Goal: Information Seeking & Learning: Find specific page/section

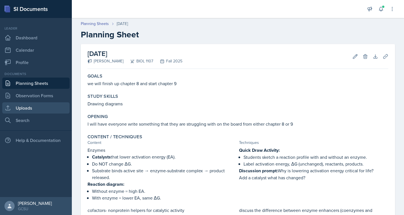
click at [28, 106] on link "Uploads" at bounding box center [35, 107] width 67 height 11
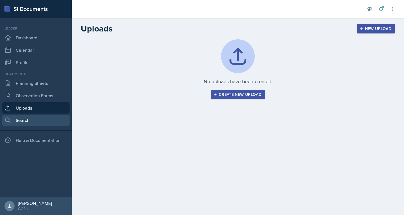
click at [14, 117] on link "Search" at bounding box center [35, 119] width 67 height 11
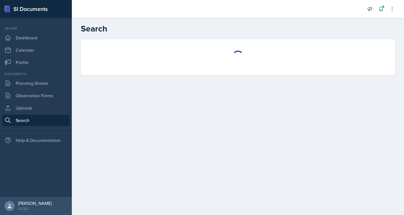
select select "all"
select select "1"
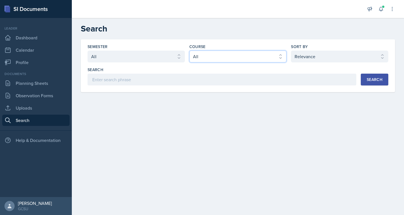
click at [238, 57] on select "Select course All ACCT 3101 ACCT 3102 ASTR 1000 BIOL 1100 BIOL 1107 BIOL 1108 B…" at bounding box center [237, 56] width 97 height 12
select select "0f5718e1-b2e4-4c10-acc4-71a11479364b"
click at [189, 50] on select "Select course All ACCT 3101 ACCT 3102 ASTR 1000 BIOL 1100 BIOL 1107 BIOL 1108 B…" at bounding box center [237, 56] width 97 height 12
click at [372, 84] on button "Search" at bounding box center [374, 79] width 27 height 12
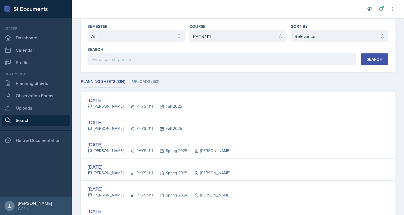
scroll to position [22, 0]
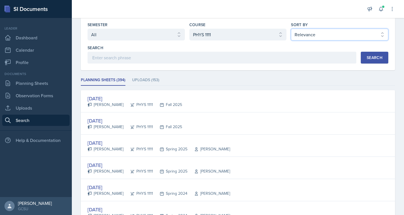
click at [319, 31] on select "Select sort by Relevance Document Date (Asc) Document Date (Desc)" at bounding box center [339, 35] width 97 height 12
click at [291, 29] on select "Select sort by Relevance Document Date (Asc) Document Date (Desc)" at bounding box center [339, 35] width 97 height 12
click at [371, 59] on div "Search" at bounding box center [375, 57] width 16 height 4
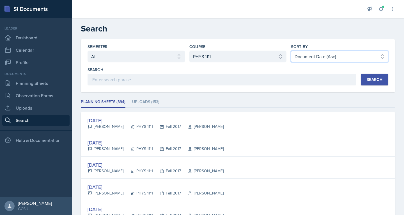
click at [330, 56] on select "Select sort by Relevance Document Date (Asc) Document Date (Desc)" at bounding box center [339, 56] width 97 height 12
select select "3"
click at [291, 50] on select "Select sort by Relevance Document Date (Asc) Document Date (Desc)" at bounding box center [339, 56] width 97 height 12
click at [377, 79] on div "Search" at bounding box center [375, 79] width 16 height 4
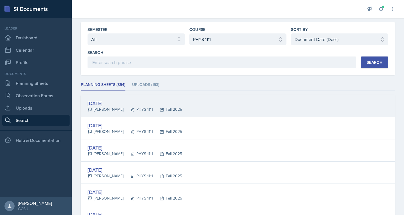
scroll to position [24, 0]
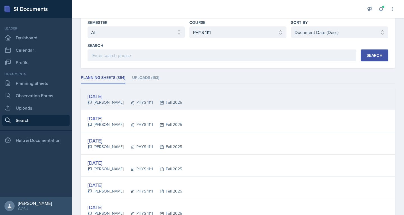
click at [125, 96] on div "[DATE]" at bounding box center [134, 96] width 95 height 8
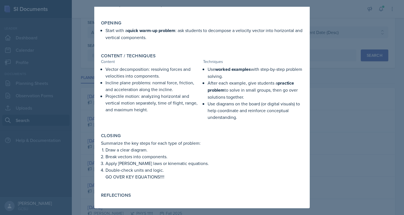
scroll to position [0, 0]
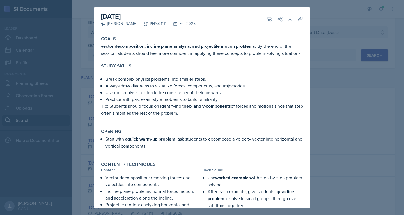
click at [323, 16] on div at bounding box center [202, 107] width 404 height 215
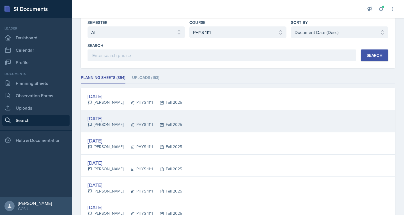
click at [107, 119] on div "[DATE]" at bounding box center [134, 118] width 95 height 8
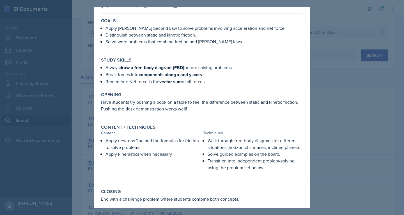
scroll to position [34, 0]
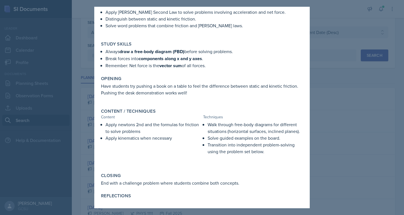
click at [328, 15] on div at bounding box center [202, 107] width 404 height 215
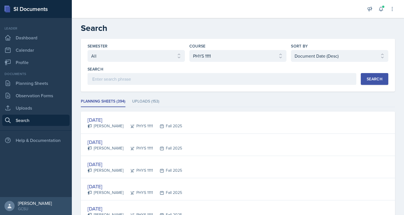
scroll to position [0, 0]
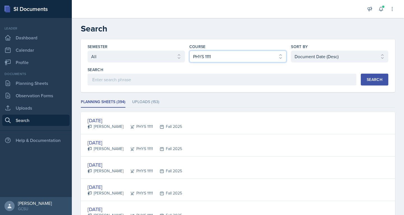
click at [242, 56] on select "Select course All ACCT 3101 ACCT 3102 ASTR 1000 BIOL 1100 BIOL 1107 BIOL 1108 B…" at bounding box center [237, 56] width 97 height 12
click at [189, 50] on select "Select course All ACCT 3101 ACCT 3102 ASTR 1000 BIOL 1100 BIOL 1107 BIOL 1108 B…" at bounding box center [237, 56] width 97 height 12
click at [370, 80] on div "Search" at bounding box center [375, 79] width 16 height 4
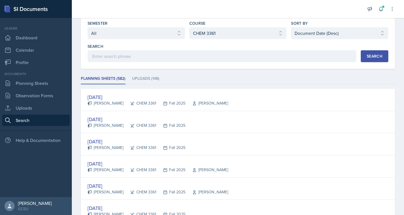
scroll to position [24, 0]
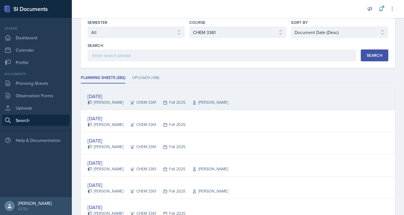
click at [102, 99] on div "[PERSON_NAME]" at bounding box center [105, 102] width 36 height 6
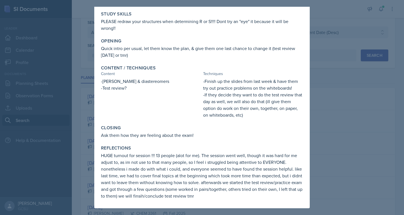
scroll to position [0, 0]
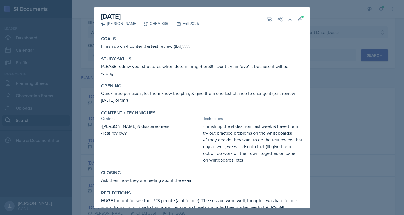
click at [329, 37] on div at bounding box center [202, 107] width 404 height 215
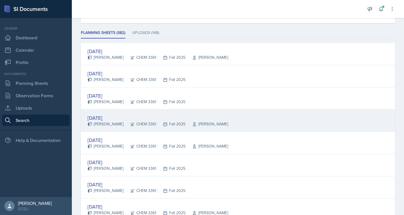
scroll to position [69, 0]
click at [107, 118] on div "[DATE]" at bounding box center [157, 118] width 140 height 8
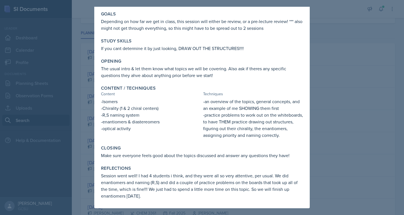
scroll to position [0, 0]
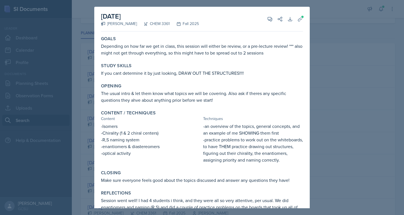
click at [328, 31] on div at bounding box center [202, 107] width 404 height 215
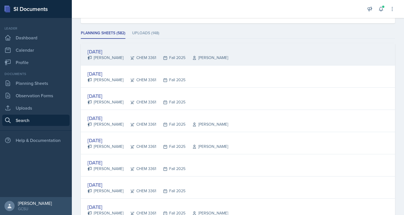
click at [176, 52] on div "[DATE]" at bounding box center [157, 52] width 140 height 8
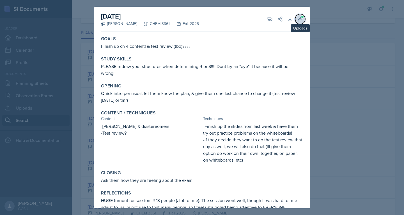
click at [297, 18] on icon at bounding box center [300, 19] width 6 height 6
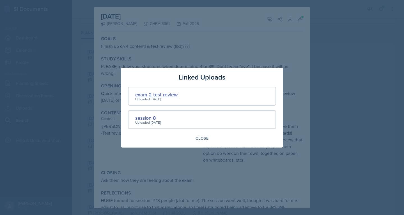
click at [166, 94] on div "exam 2 test review" at bounding box center [156, 95] width 42 height 8
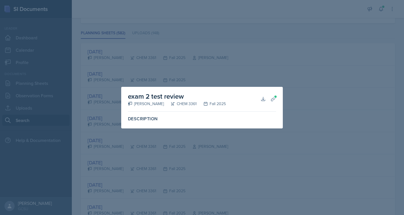
click at [199, 59] on div at bounding box center [202, 107] width 404 height 215
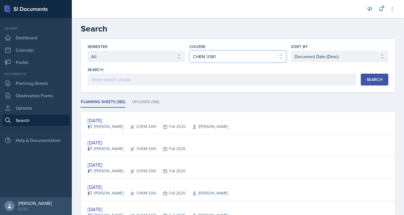
click at [228, 57] on select "Select course All ACCT 3101 ACCT 3102 ASTR 1000 BIOL 1100 BIOL 1107 BIOL 1108 B…" at bounding box center [237, 56] width 97 height 12
click at [189, 50] on select "Select course All ACCT 3101 ACCT 3102 ASTR 1000 BIOL 1100 BIOL 1107 BIOL 1108 B…" at bounding box center [237, 56] width 97 height 12
click at [372, 80] on div "Search" at bounding box center [375, 79] width 16 height 4
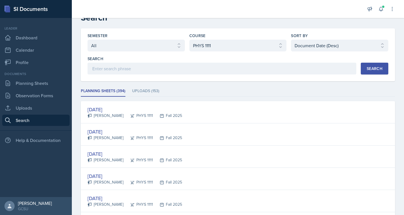
scroll to position [11, 0]
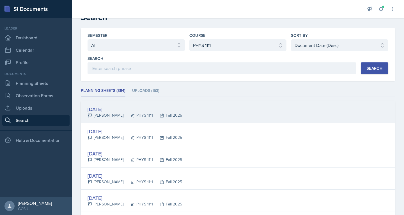
click at [113, 112] on div "[PERSON_NAME]" at bounding box center [105, 115] width 36 height 6
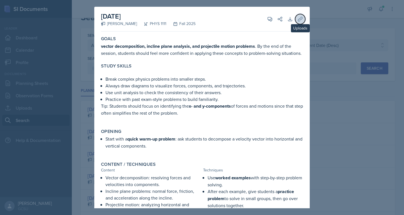
click at [297, 20] on icon at bounding box center [300, 19] width 6 height 6
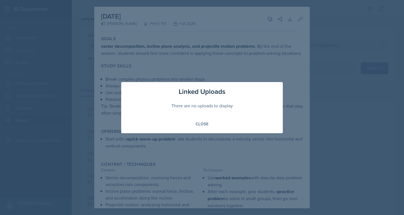
click at [224, 81] on div at bounding box center [202, 107] width 404 height 215
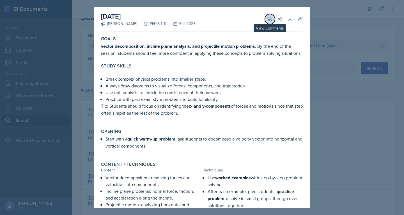
click at [268, 20] on icon at bounding box center [270, 19] width 4 height 4
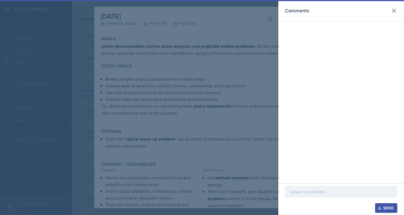
click at [245, 59] on div at bounding box center [202, 107] width 404 height 215
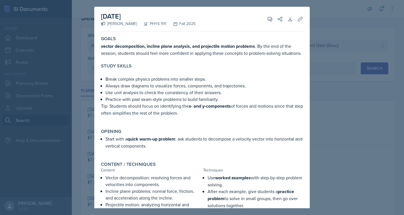
click at [316, 31] on div at bounding box center [202, 107] width 404 height 215
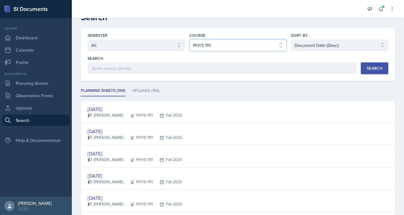
click at [247, 43] on select "Select course All ACCT 3101 ACCT 3102 ASTR 1000 BIOL 1100 BIOL 1107 BIOL 1108 B…" at bounding box center [237, 45] width 97 height 12
select select "b8b24a39-b8b2-4597-9e8c-92b6b9994cd0"
click at [189, 39] on select "Select course All ACCT 3101 ACCT 3102 ASTR 1000 BIOL 1100 BIOL 1107 BIOL 1108 B…" at bounding box center [237, 45] width 97 height 12
click at [367, 69] on div "Search" at bounding box center [375, 68] width 16 height 4
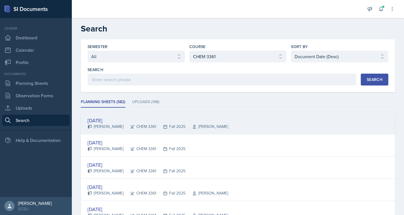
click at [108, 120] on div "[DATE]" at bounding box center [157, 120] width 140 height 8
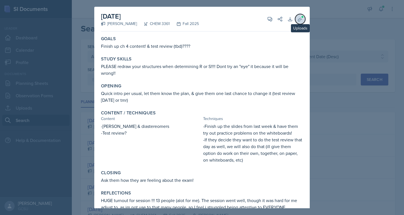
click at [298, 18] on icon at bounding box center [300, 19] width 4 height 4
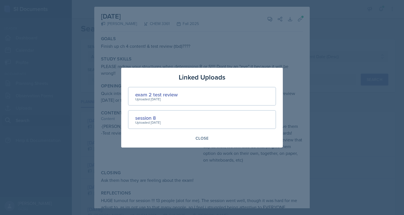
click at [185, 97] on div "exam 2 test review Uploaded [DATE]" at bounding box center [202, 96] width 148 height 19
click at [148, 94] on div "exam 2 test review" at bounding box center [156, 95] width 42 height 8
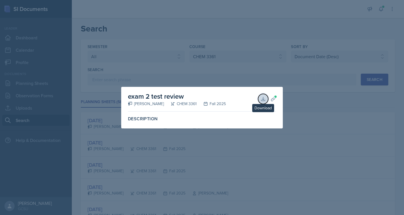
click at [264, 100] on icon at bounding box center [263, 99] width 6 height 6
click at [245, 46] on div at bounding box center [202, 107] width 404 height 215
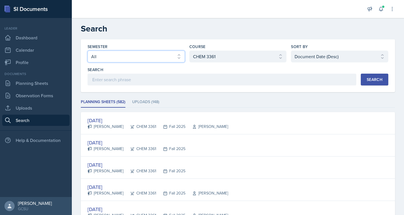
click at [152, 60] on select "Select semester All Fall 2025 Spring 2025 Fall 2024 Spring 2024 Fall 2023 Sprin…" at bounding box center [135, 56] width 97 height 12
click at [192, 18] on header "Search" at bounding box center [238, 28] width 332 height 21
click at [367, 79] on div "Search" at bounding box center [375, 79] width 16 height 4
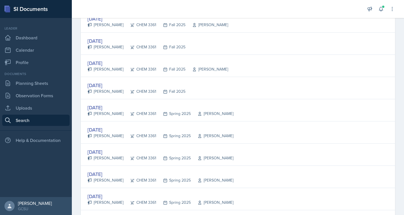
scroll to position [456, 0]
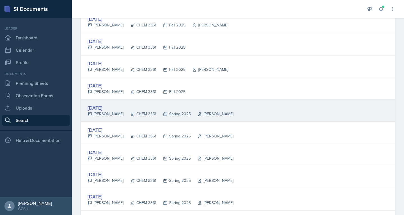
click at [112, 114] on div "[PERSON_NAME]" at bounding box center [105, 114] width 36 height 6
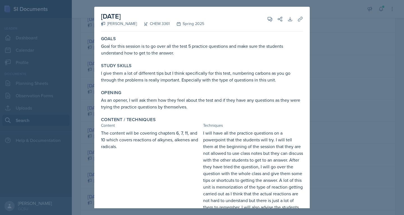
click at [328, 50] on div at bounding box center [202, 107] width 404 height 215
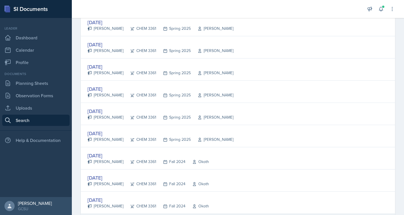
scroll to position [895, 0]
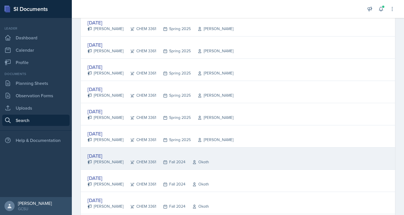
click at [107, 159] on div "[PERSON_NAME]" at bounding box center [105, 162] width 36 height 6
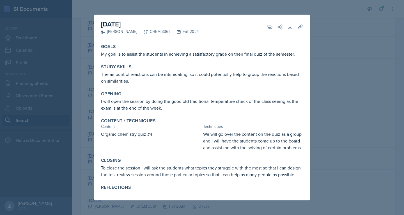
click at [334, 38] on div at bounding box center [202, 107] width 404 height 215
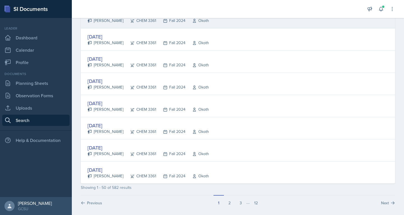
scroll to position [1040, 0]
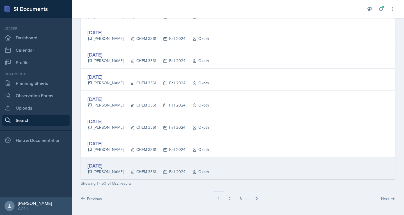
click at [99, 171] on div "[PERSON_NAME]" at bounding box center [105, 172] width 36 height 6
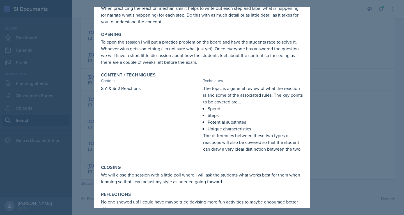
scroll to position [0, 0]
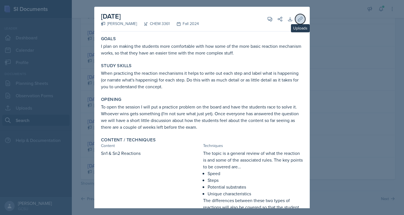
click at [296, 22] on button "Uploads" at bounding box center [300, 19] width 10 height 10
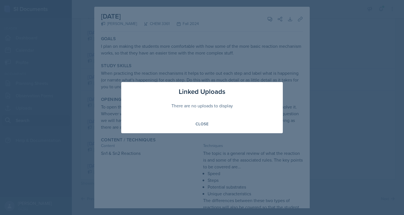
click at [337, 39] on div at bounding box center [202, 107] width 404 height 215
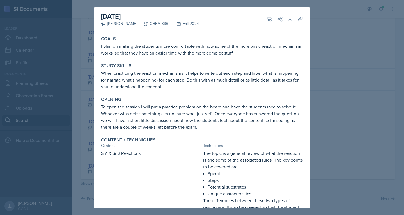
click at [321, 29] on div at bounding box center [202, 107] width 404 height 215
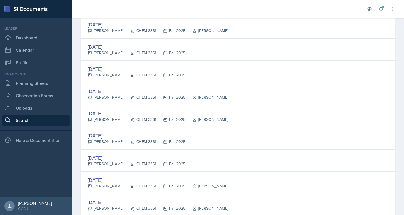
scroll to position [94, 0]
